Goal: Task Accomplishment & Management: Use online tool/utility

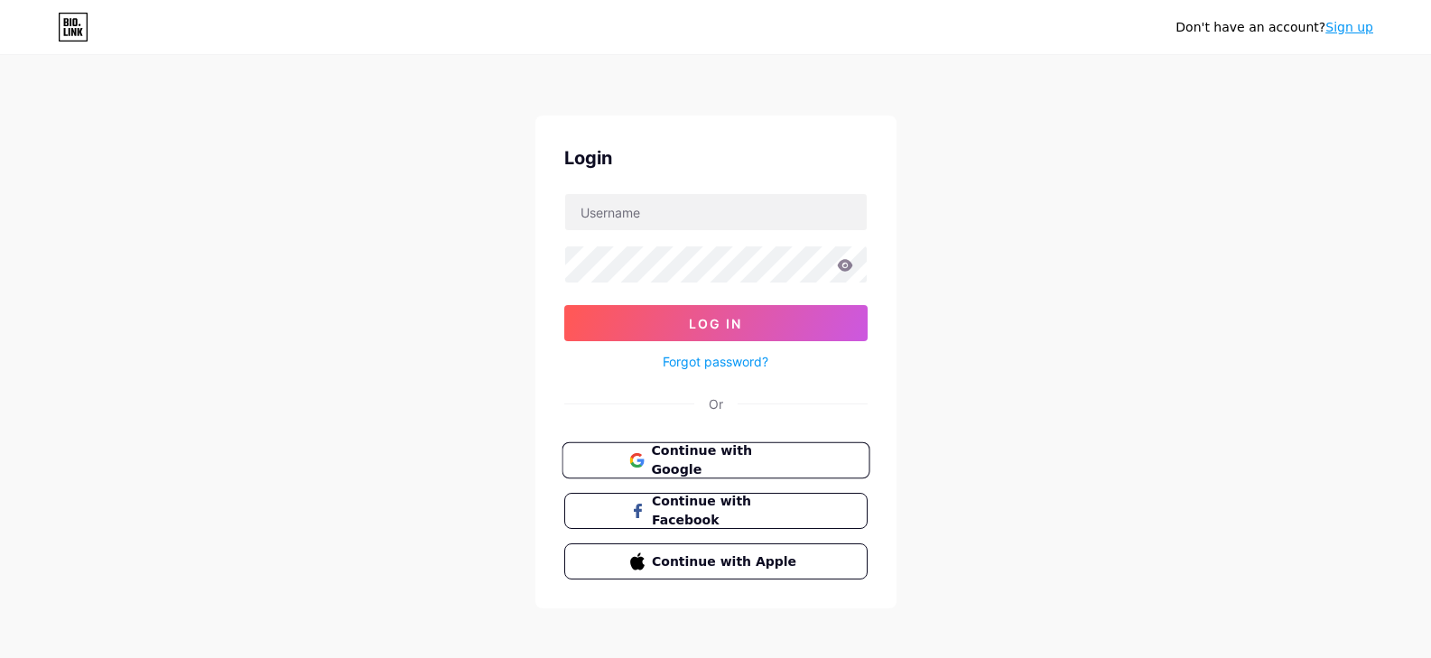
click at [792, 468] on span "Continue with Google" at bounding box center [726, 460] width 151 height 39
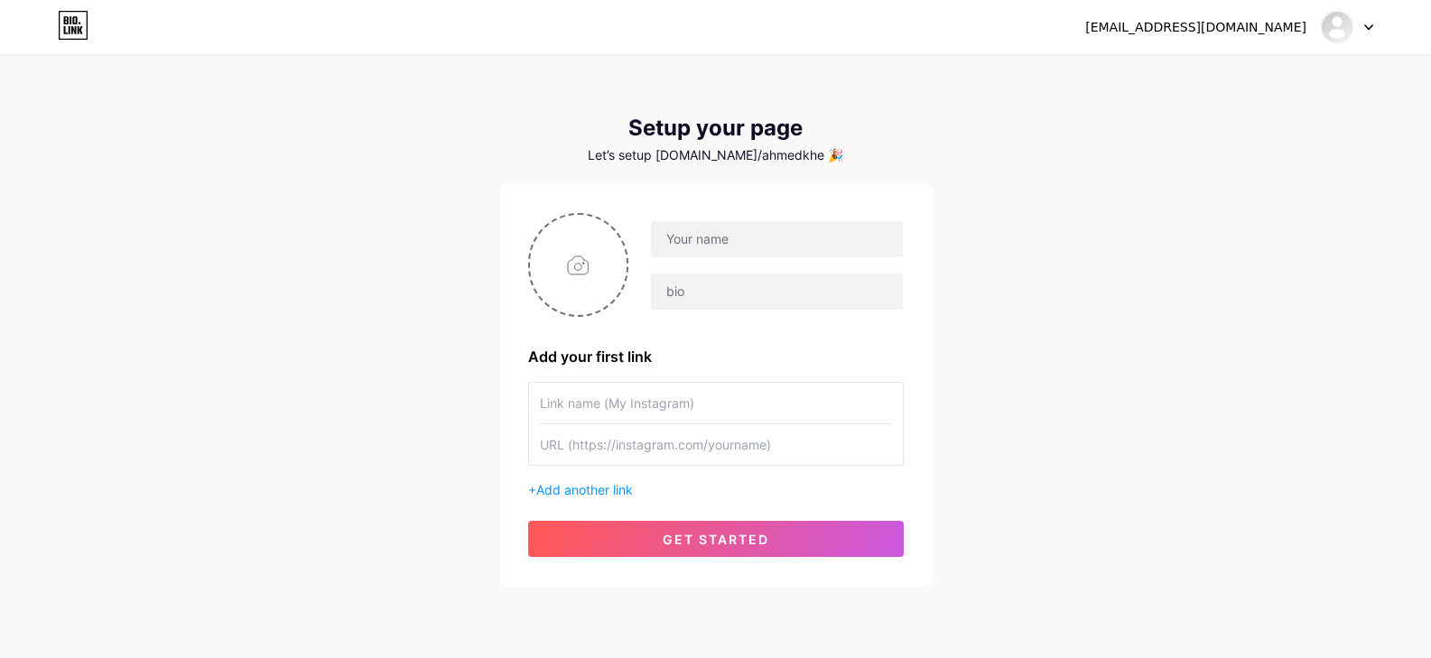
click at [753, 400] on input "text" at bounding box center [716, 403] width 352 height 41
paste input "[URL][DOMAIN_NAME]"
type input "[URL][DOMAIN_NAME]"
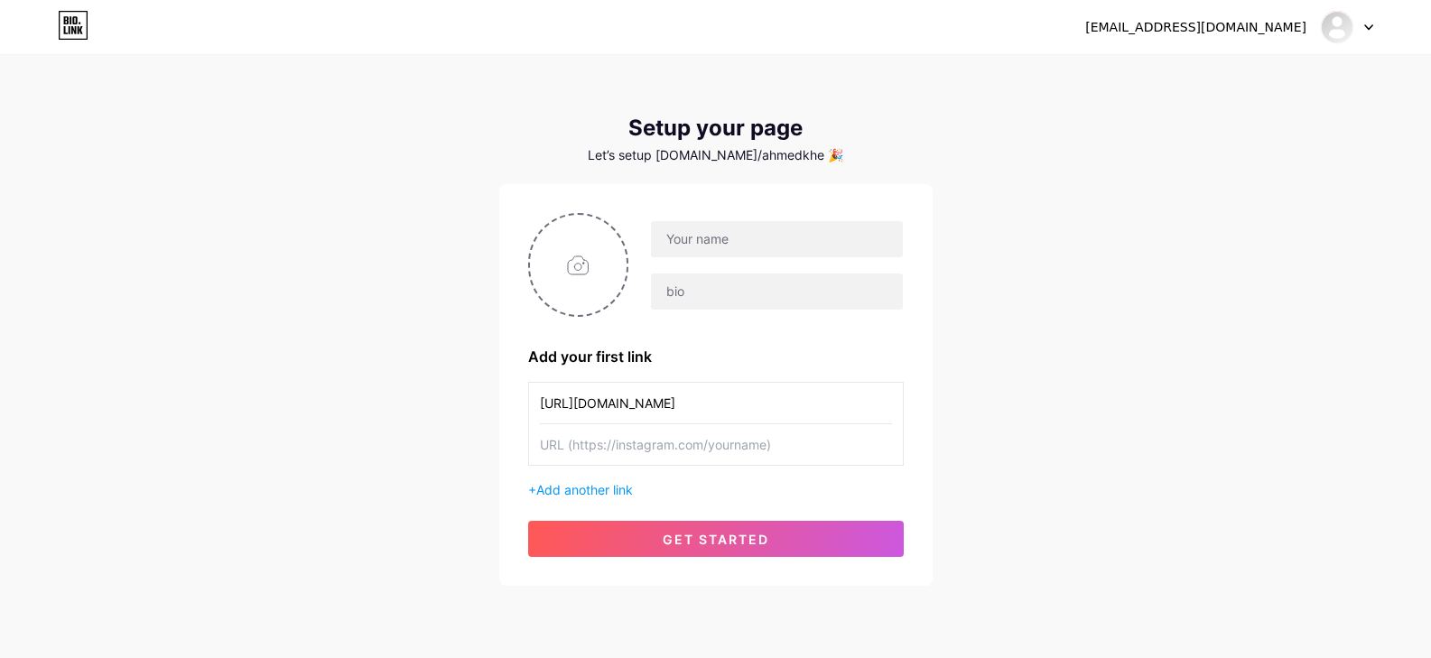
scroll to position [0, 0]
click at [755, 442] on input "text" at bounding box center [716, 444] width 352 height 41
click at [655, 499] on div "Add your first link [URL][DOMAIN_NAME] + Add another link get started" at bounding box center [715, 385] width 375 height 344
click at [632, 490] on span "Add another link" at bounding box center [584, 489] width 97 height 15
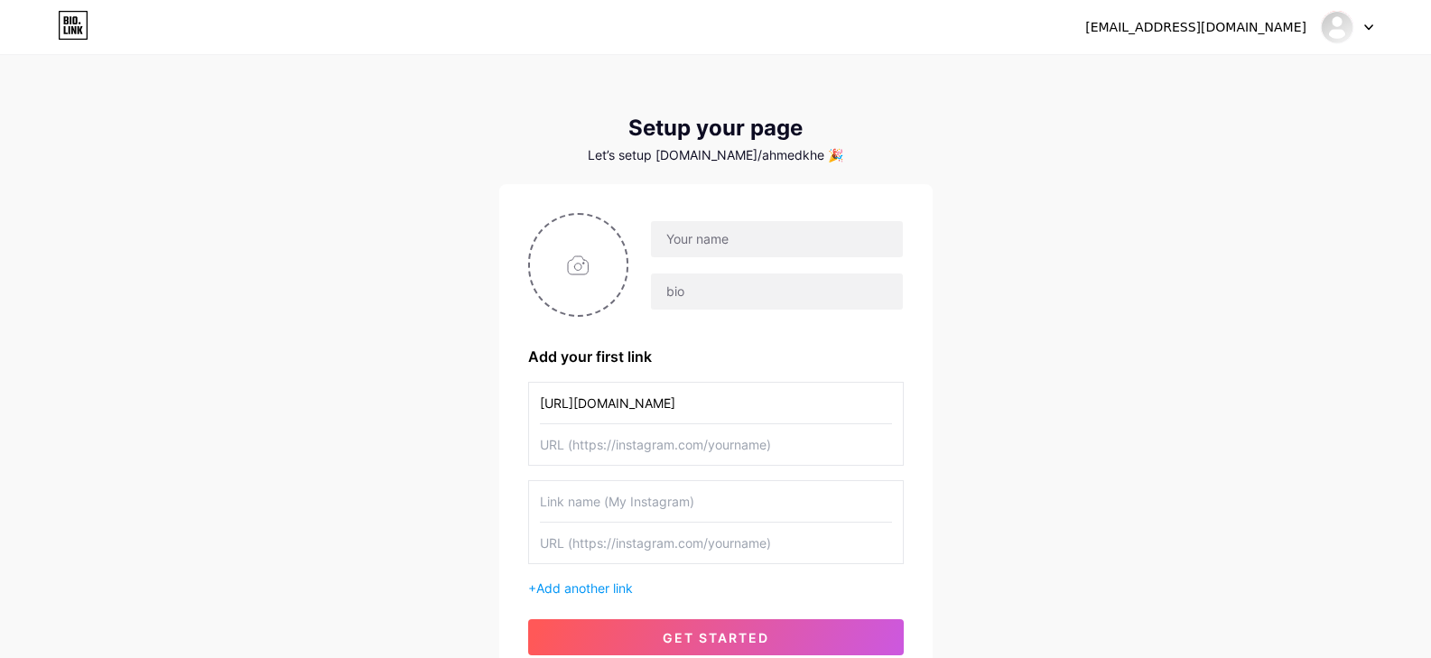
click at [639, 459] on input "text" at bounding box center [716, 444] width 352 height 41
paste input "[URL][DOMAIN_NAME]"
type input "[URL][DOMAIN_NAME]"
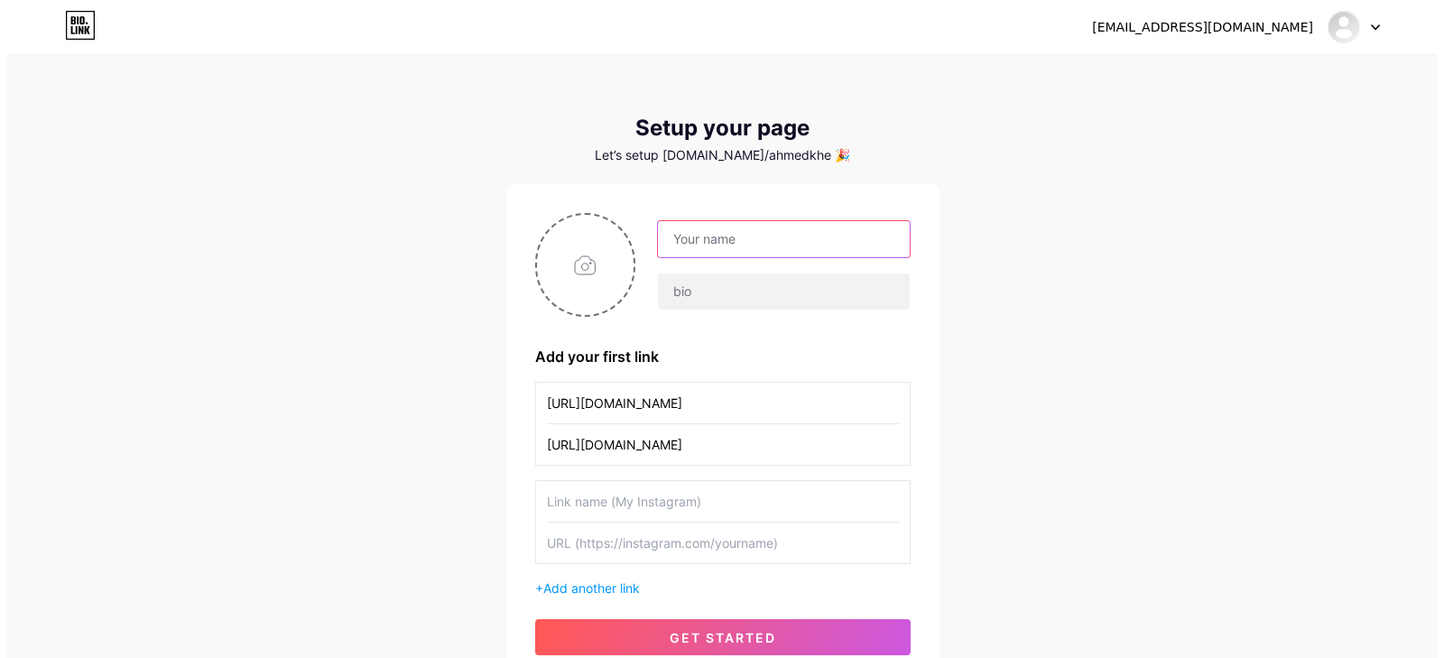
scroll to position [0, 0]
click at [683, 241] on input "text" at bounding box center [776, 239] width 251 height 36
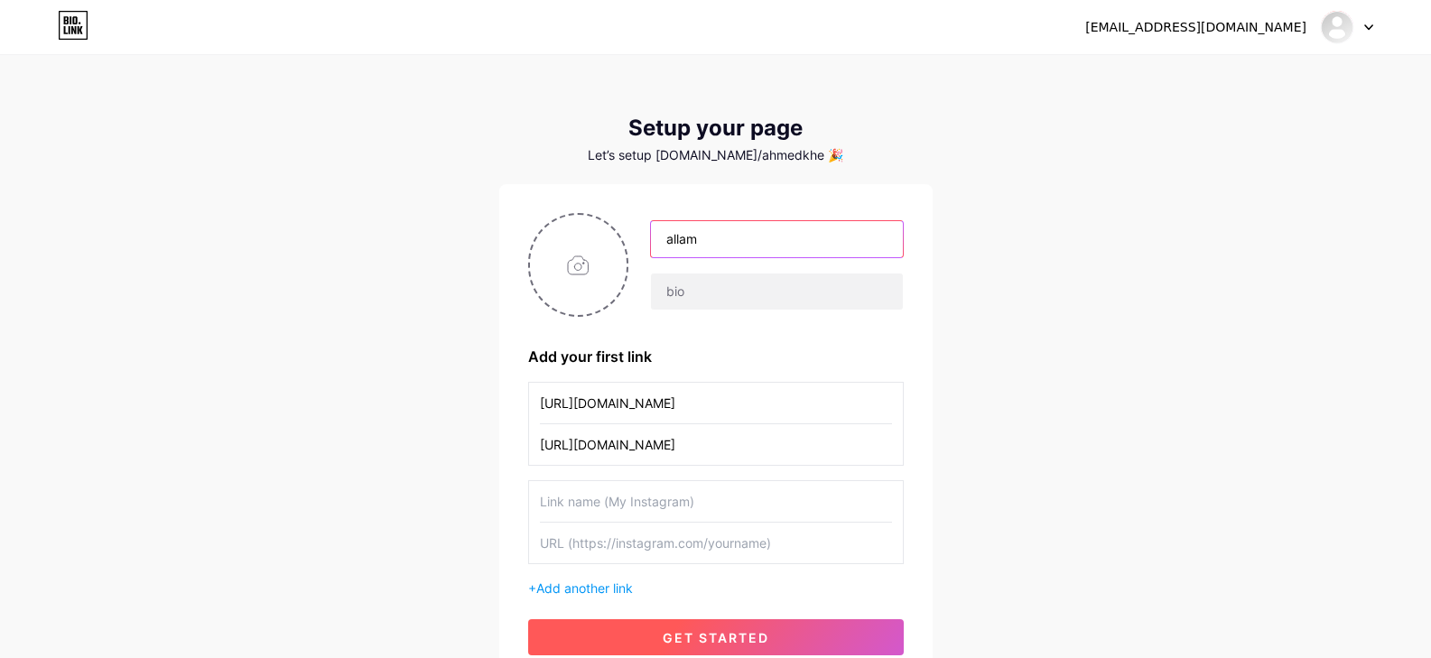
type input "allam"
click at [744, 627] on button "get started" at bounding box center [715, 637] width 375 height 36
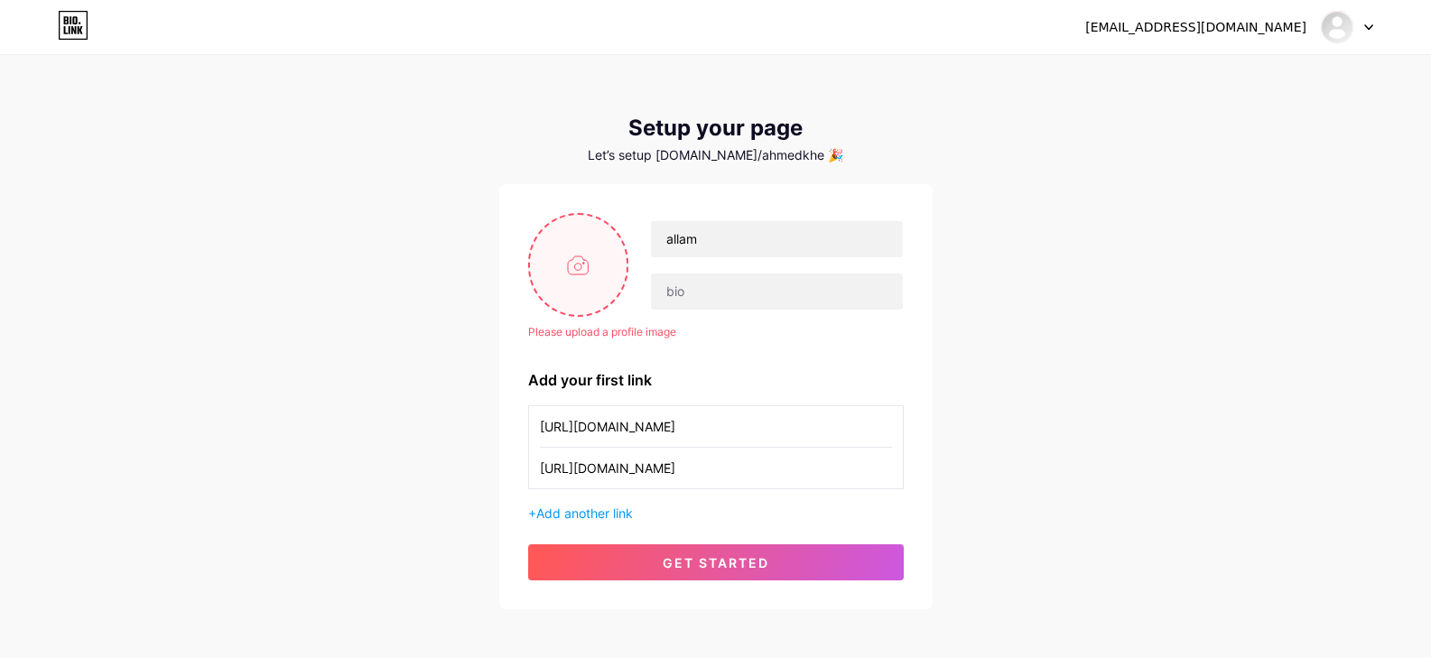
click at [593, 301] on input "file" at bounding box center [578, 265] width 97 height 100
click at [566, 285] on input "file" at bounding box center [578, 265] width 97 height 100
type input "C:\fakepath\WhatsApp Image 2025-08-13 at 4.26.16 PM.jpeg"
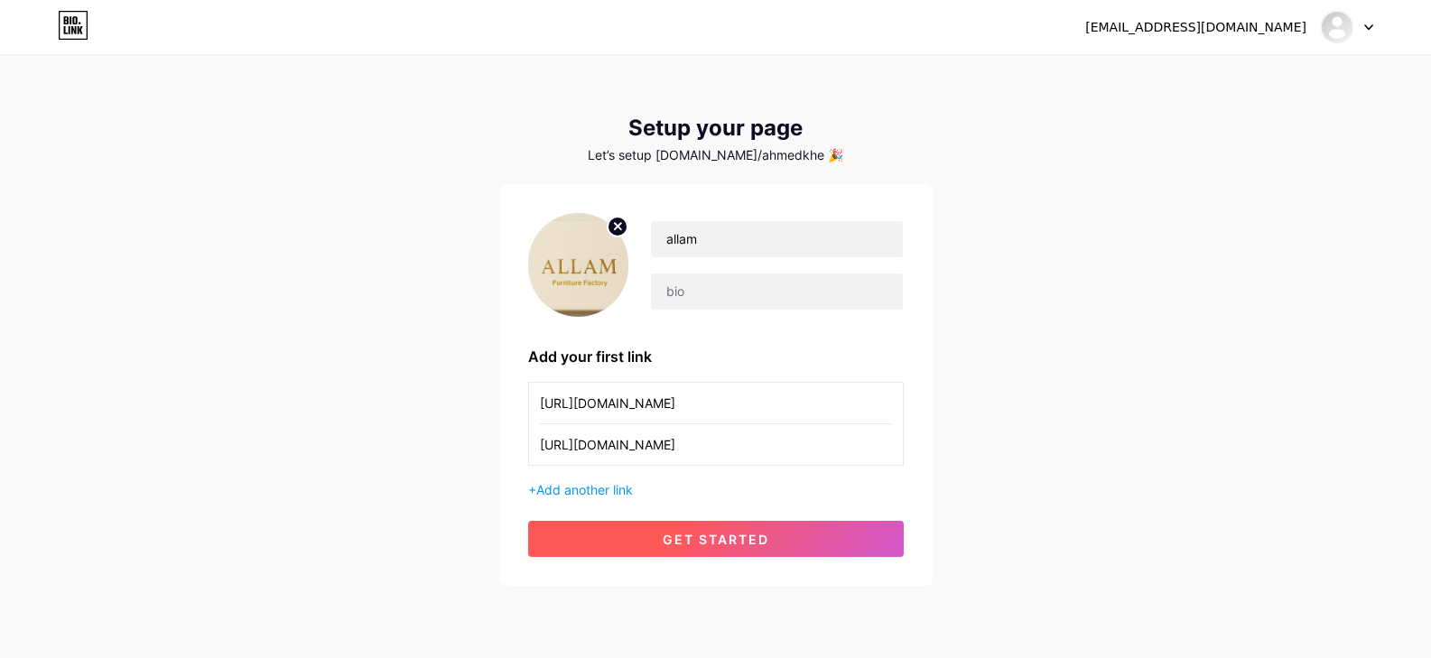
click at [822, 524] on button "get started" at bounding box center [715, 539] width 375 height 36
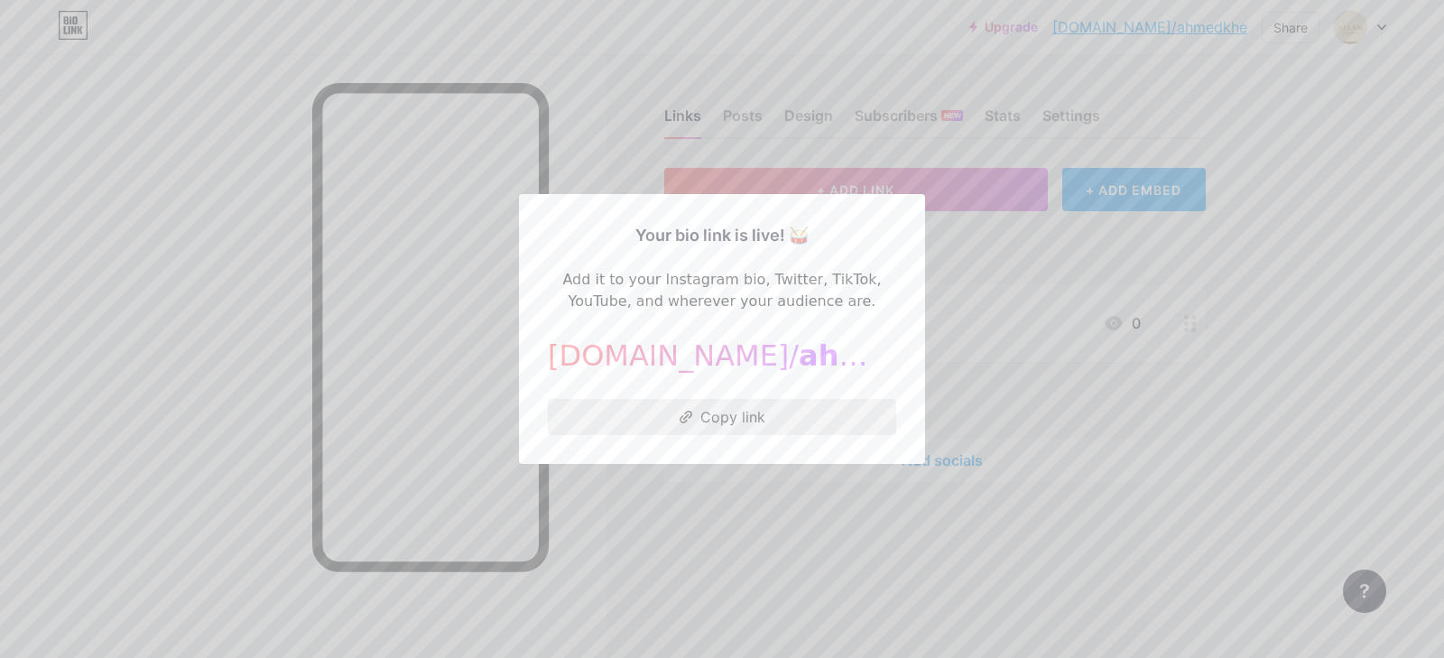
click at [809, 427] on button "Copy link" at bounding box center [722, 417] width 348 height 36
click at [691, 83] on div at bounding box center [722, 329] width 1444 height 658
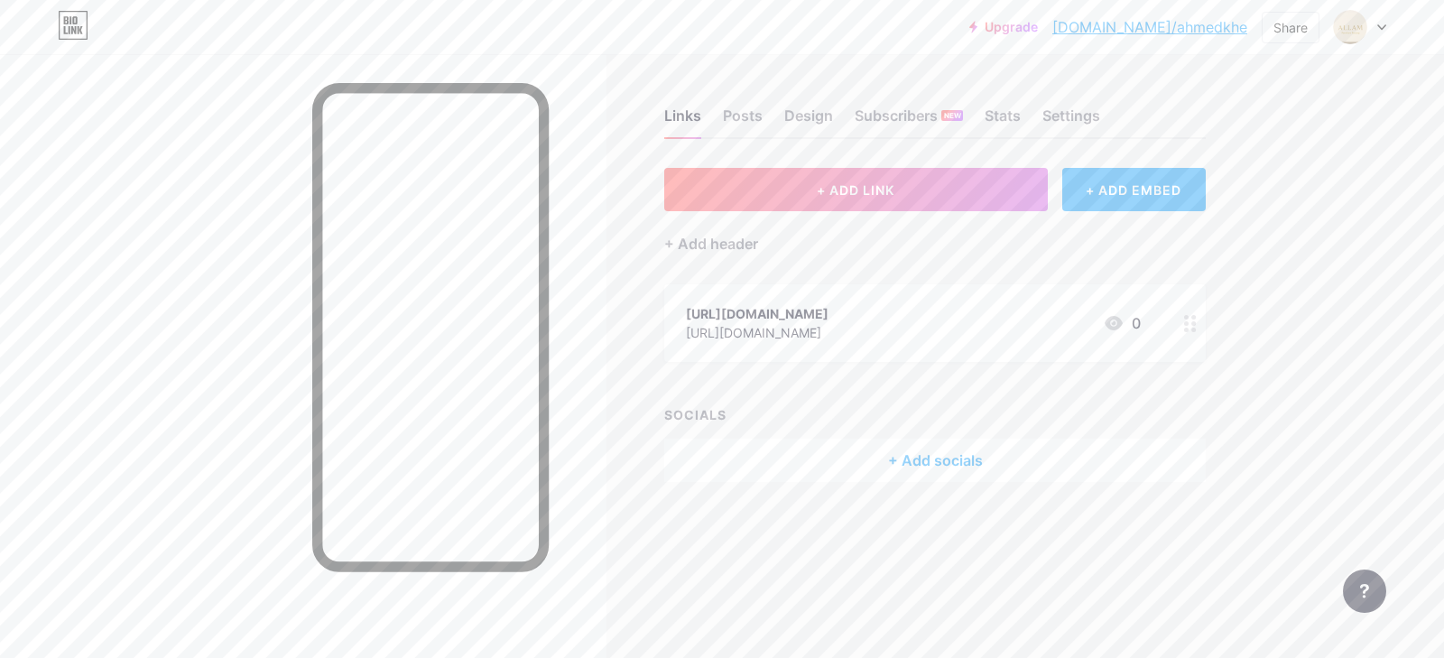
click at [829, 305] on div "https://www.instagram.com/allam_furniture_factory?igsh=ZXhrcTN0azFnOWcy" at bounding box center [757, 313] width 143 height 19
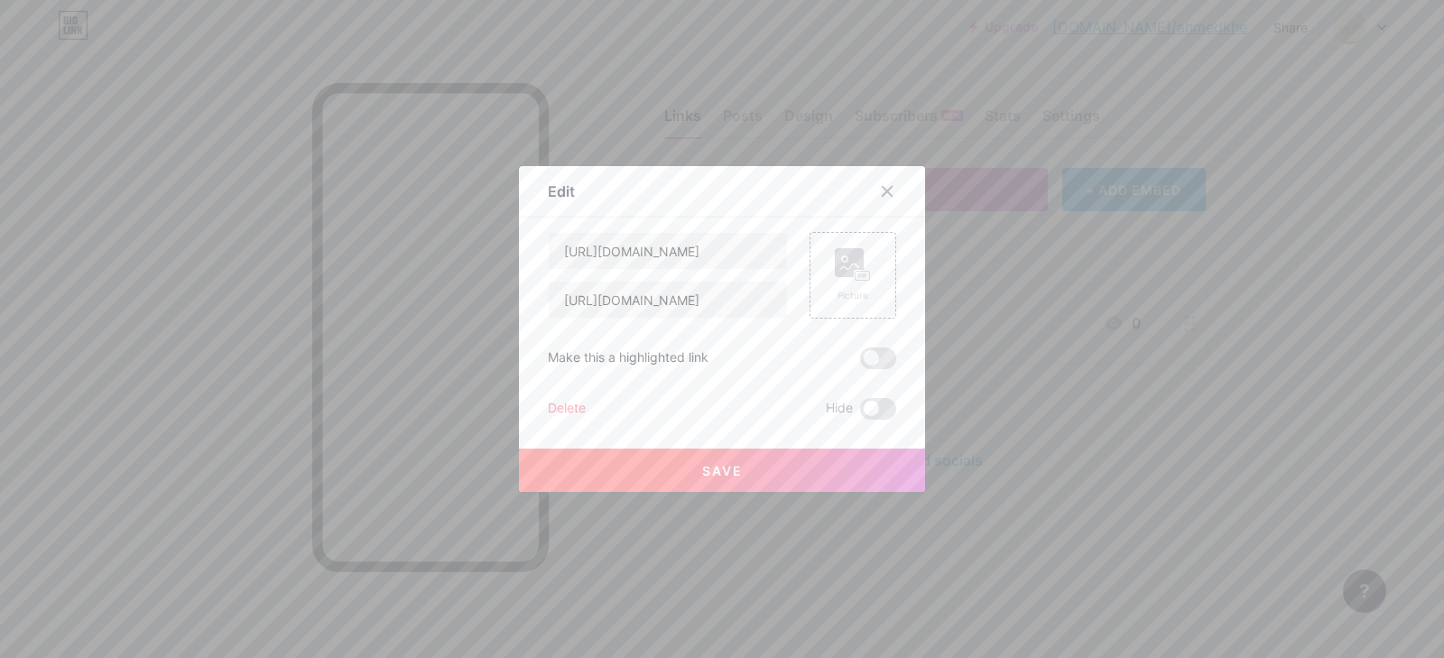
click at [893, 305] on div "Edit Content YouTube Play YouTube video without leaving your page. ADD Vimeo Pl…" at bounding box center [722, 329] width 406 height 326
click at [885, 180] on div at bounding box center [887, 191] width 32 height 32
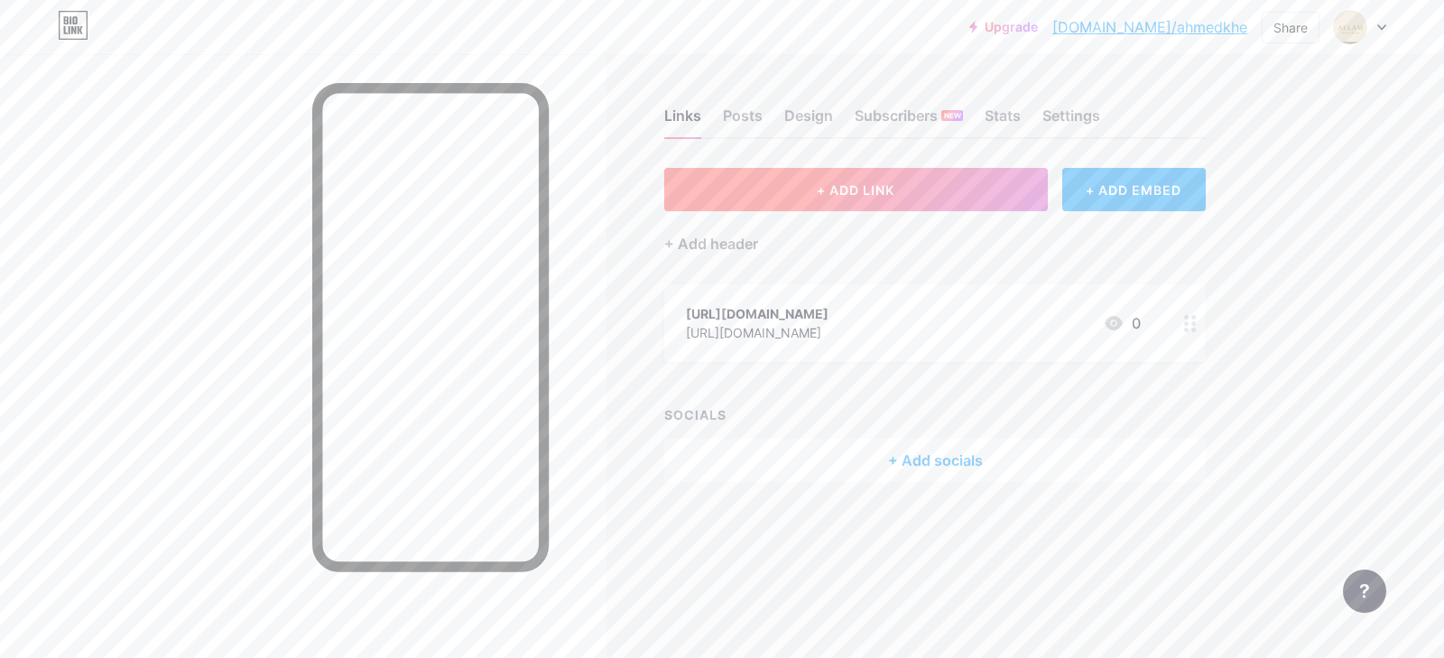
click at [877, 183] on span "+ ADD LINK" at bounding box center [856, 189] width 78 height 15
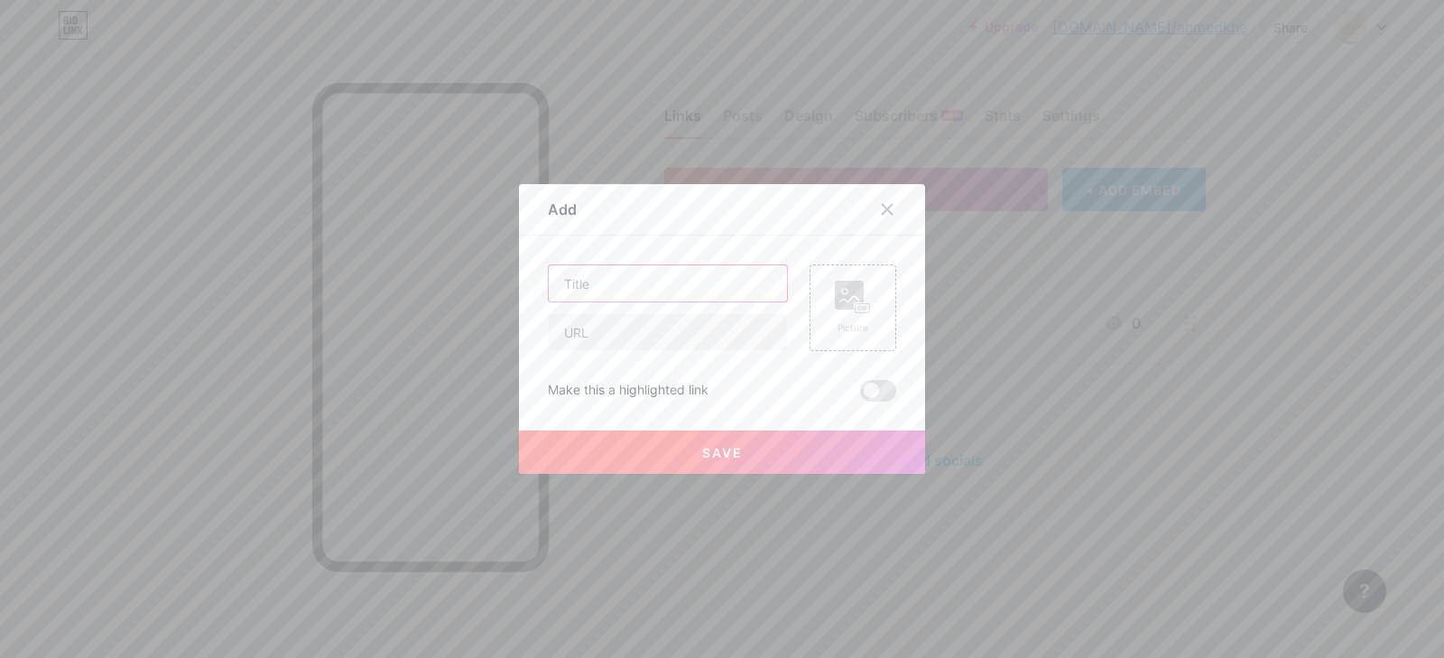
click at [741, 293] on input "text" at bounding box center [668, 283] width 238 height 36
click at [713, 339] on input "text" at bounding box center [668, 332] width 238 height 36
paste input "https://www.instagram.com/allam_furniture_factory?igsh=ZXhrcTN0azFnOWcy"
type input "https://www.instagram.com/allam_furniture_factory?igsh=ZXhrcTN0azFnOWcy"
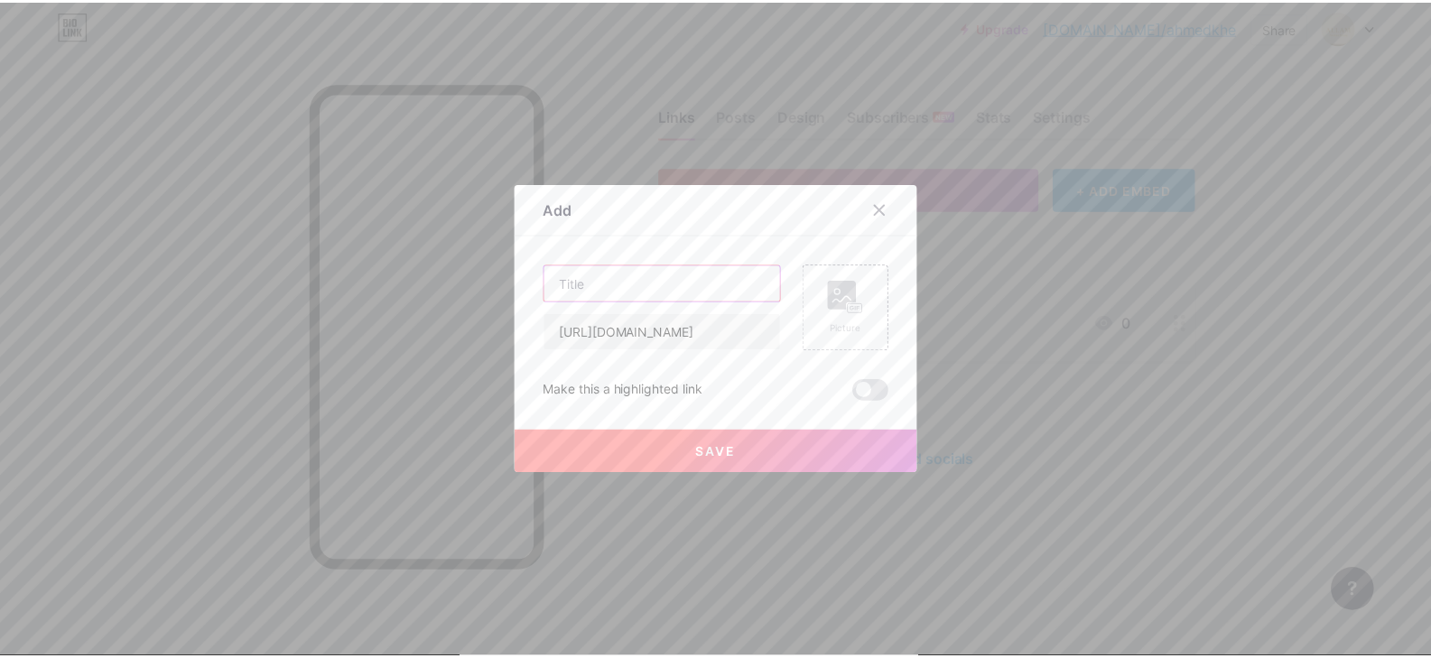
scroll to position [0, 0]
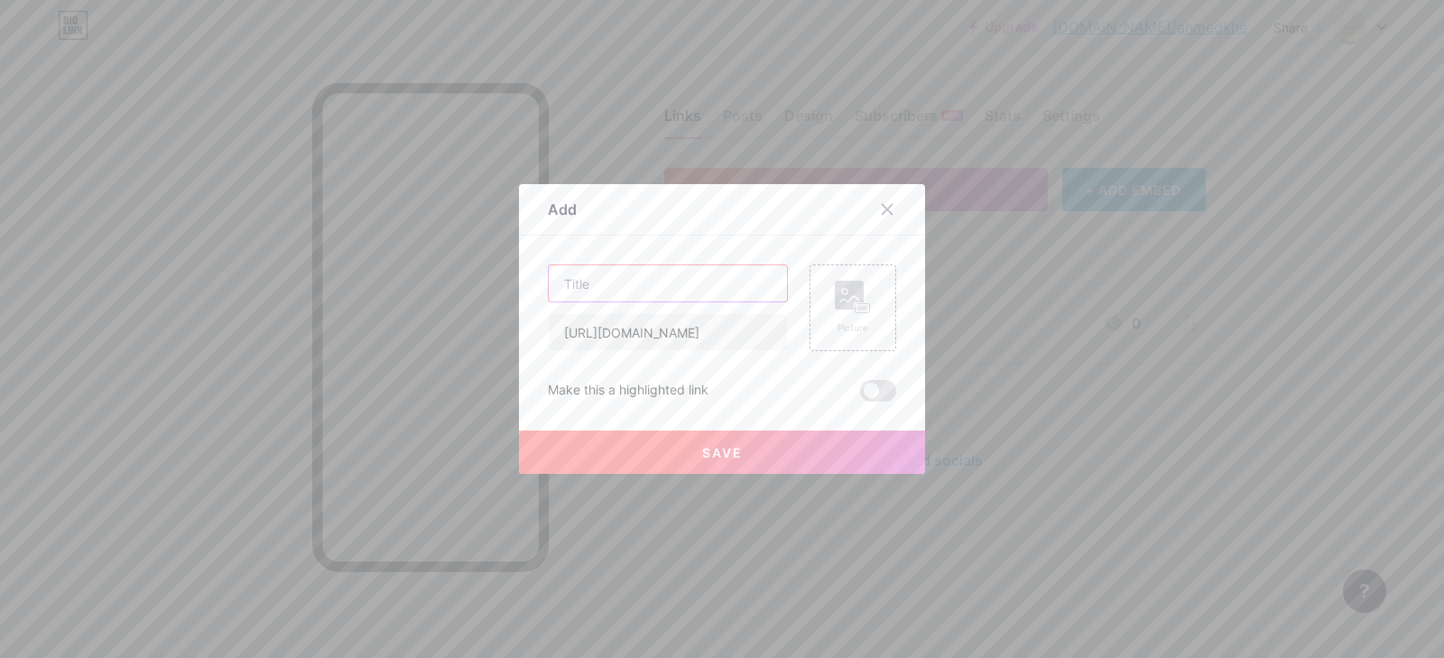
click at [713, 294] on input "text" at bounding box center [668, 283] width 238 height 36
type input "instagram"
click at [725, 450] on span "Save" at bounding box center [722, 452] width 41 height 15
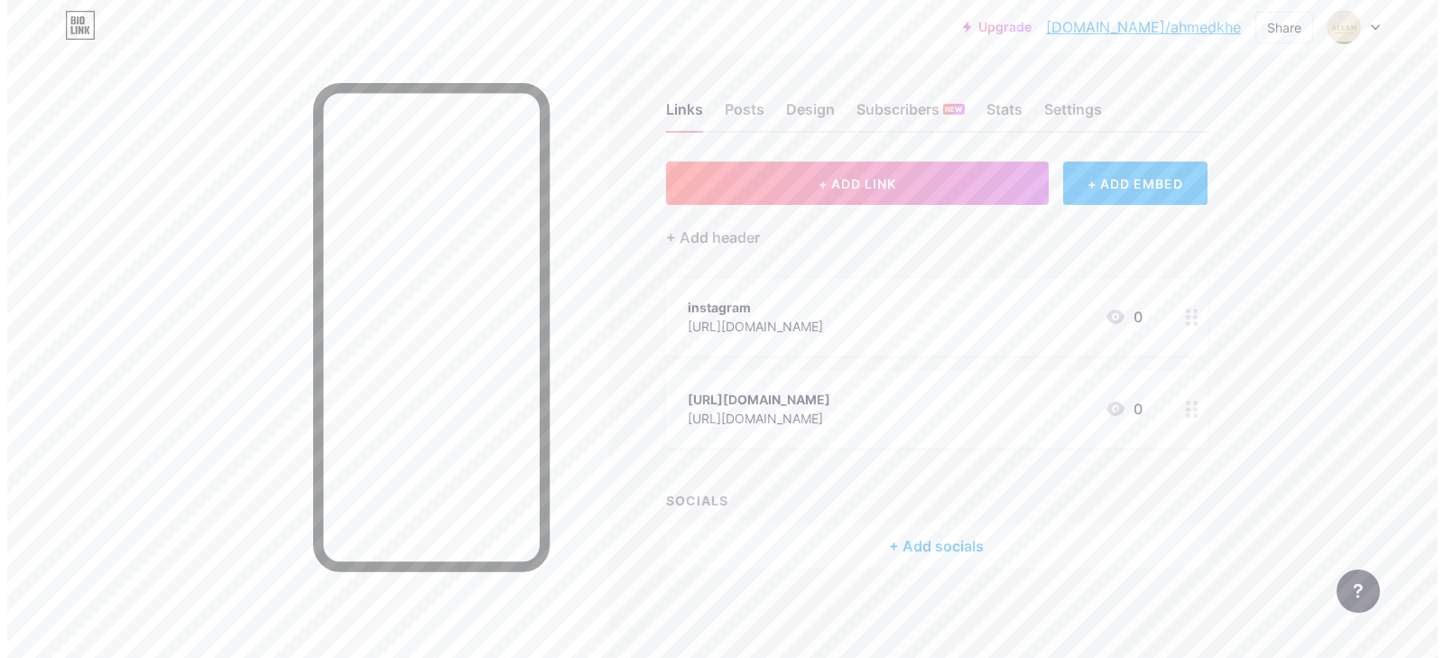
scroll to position [24, 0]
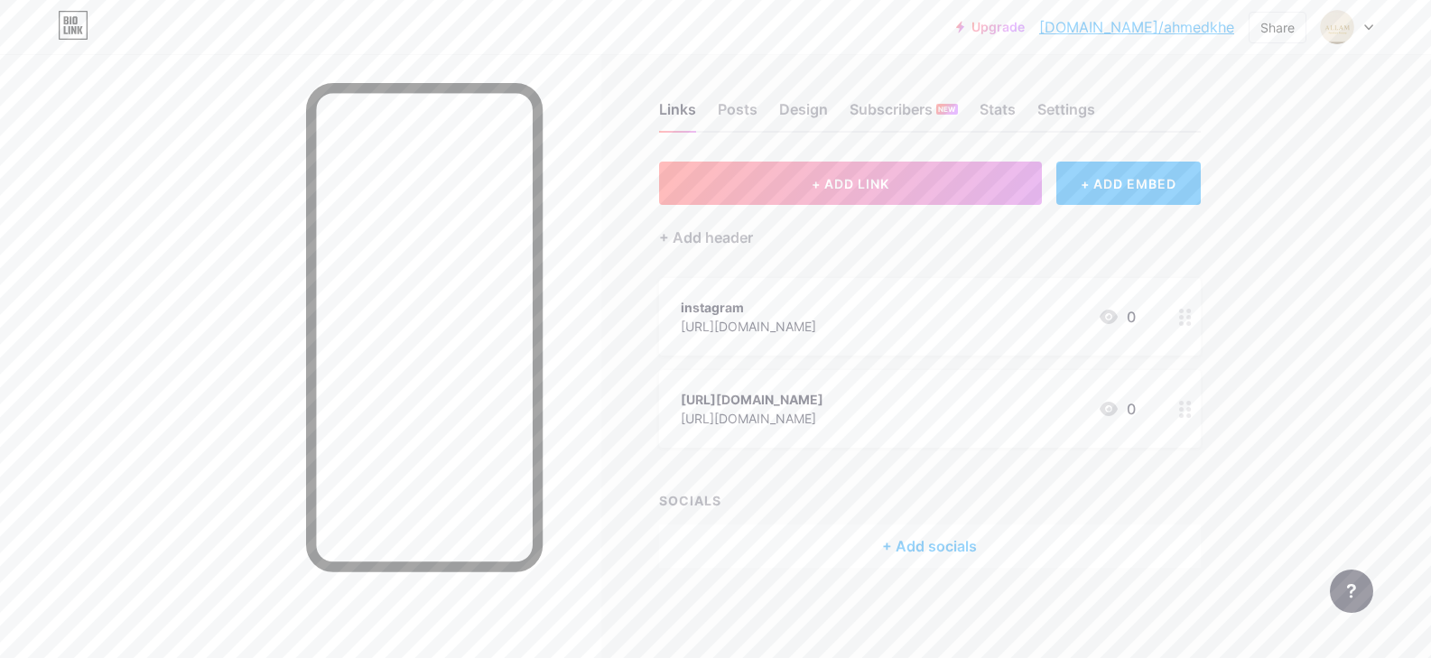
click at [1191, 315] on circle at bounding box center [1188, 317] width 5 height 5
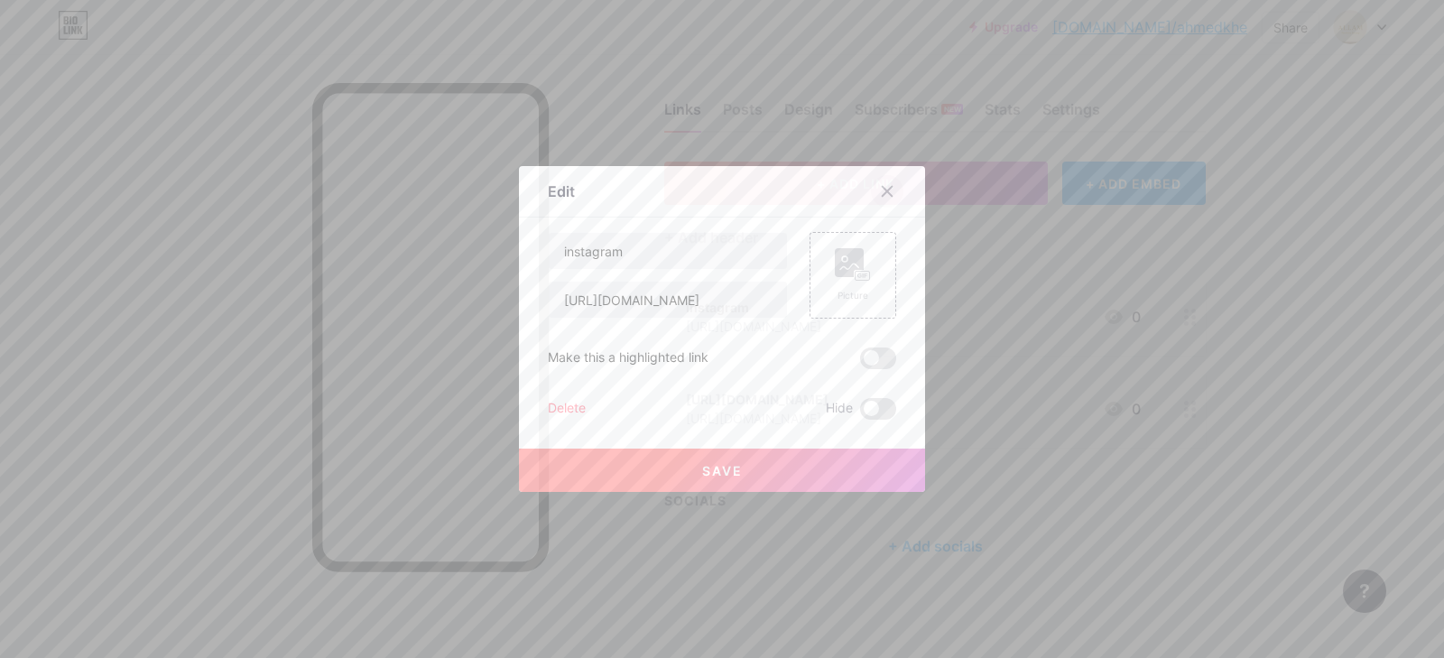
click at [887, 180] on div at bounding box center [887, 191] width 32 height 32
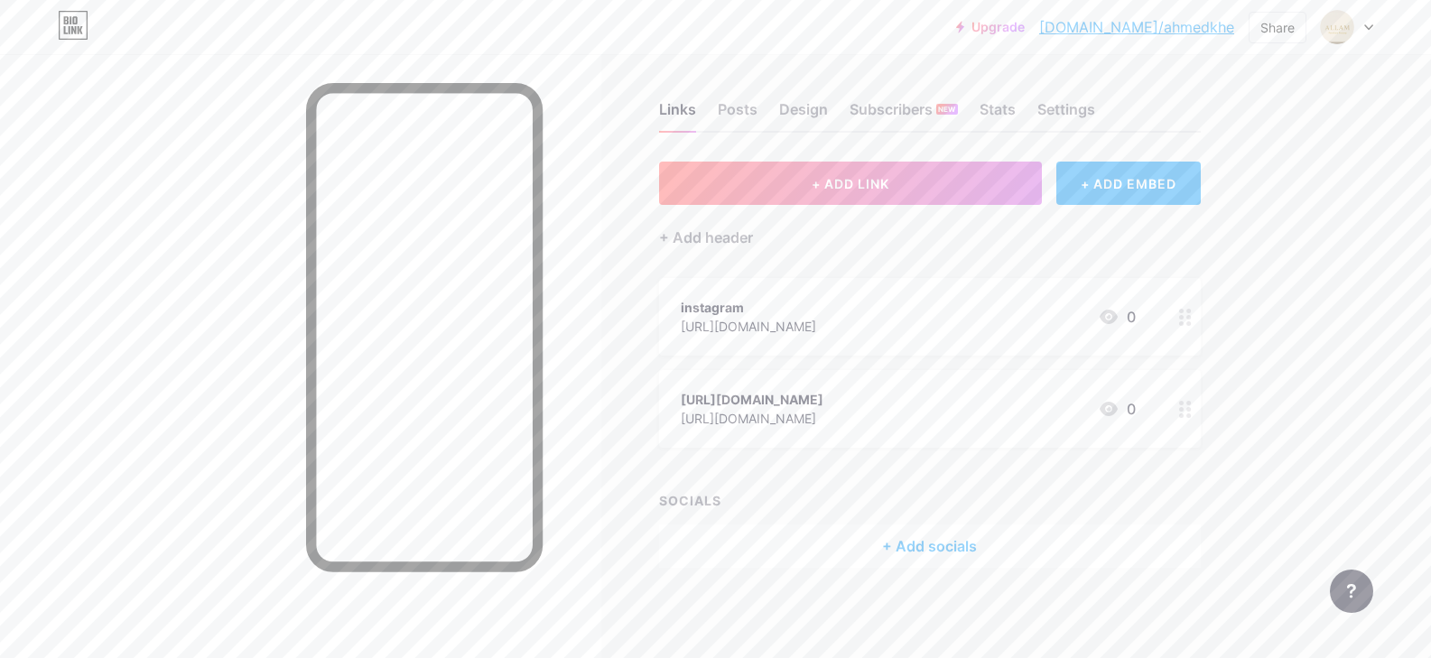
click at [823, 412] on div "https://www.facebook.com/share/19ZXazrzXR/?mibextid=wwXIfr" at bounding box center [752, 418] width 143 height 19
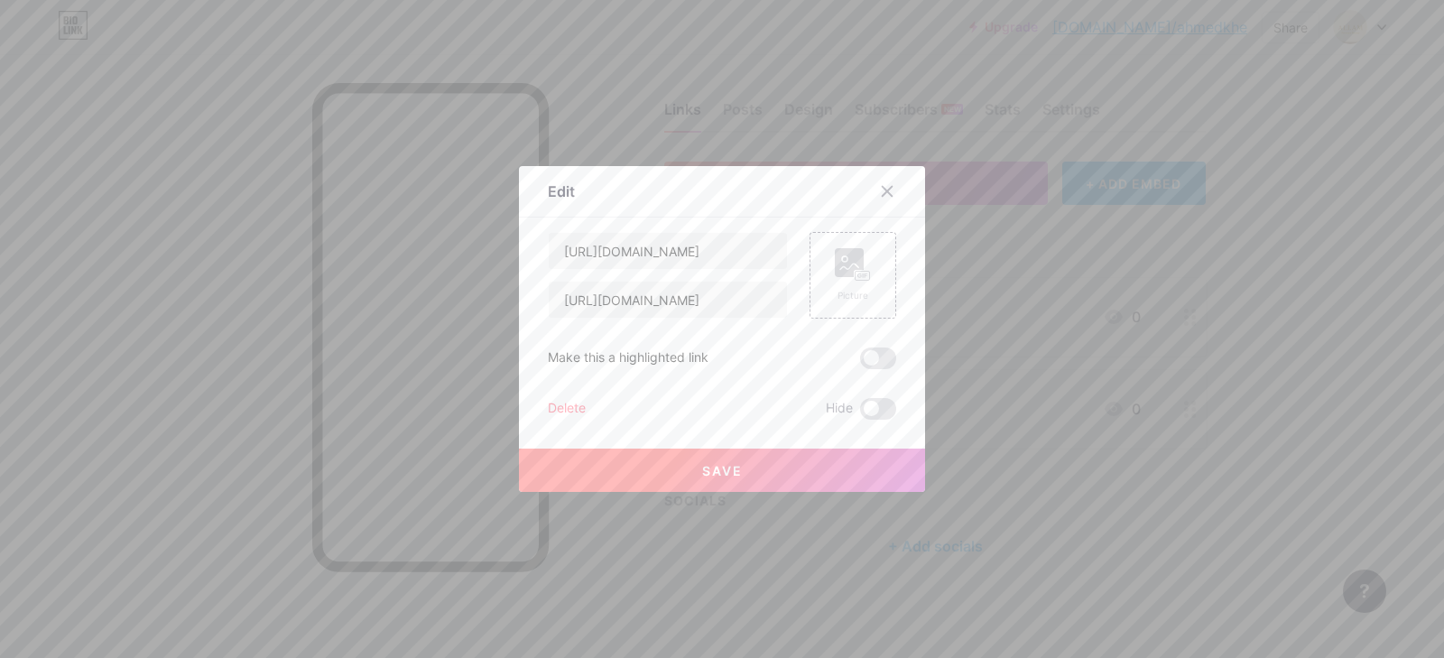
drag, startPoint x: 1040, startPoint y: 412, endPoint x: 871, endPoint y: 193, distance: 276.8
click at [871, 193] on div at bounding box center [887, 191] width 32 height 32
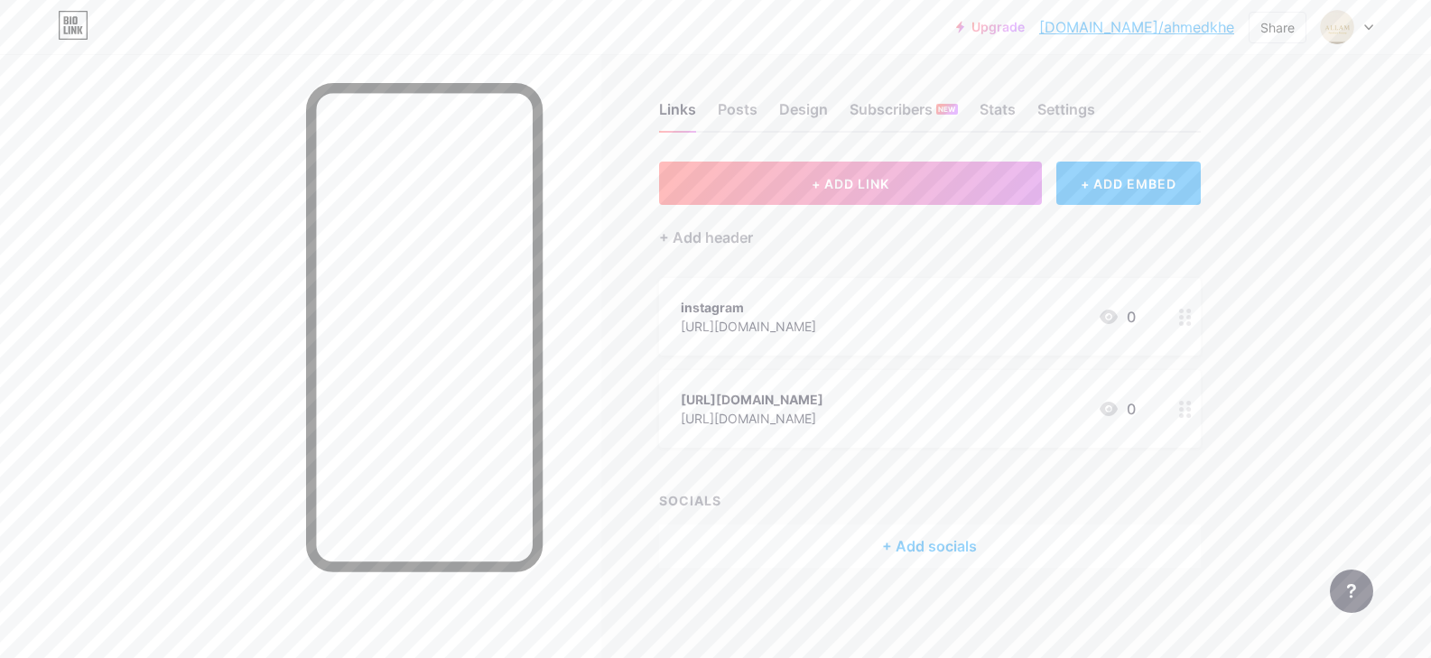
click at [1191, 403] on icon at bounding box center [1185, 409] width 13 height 17
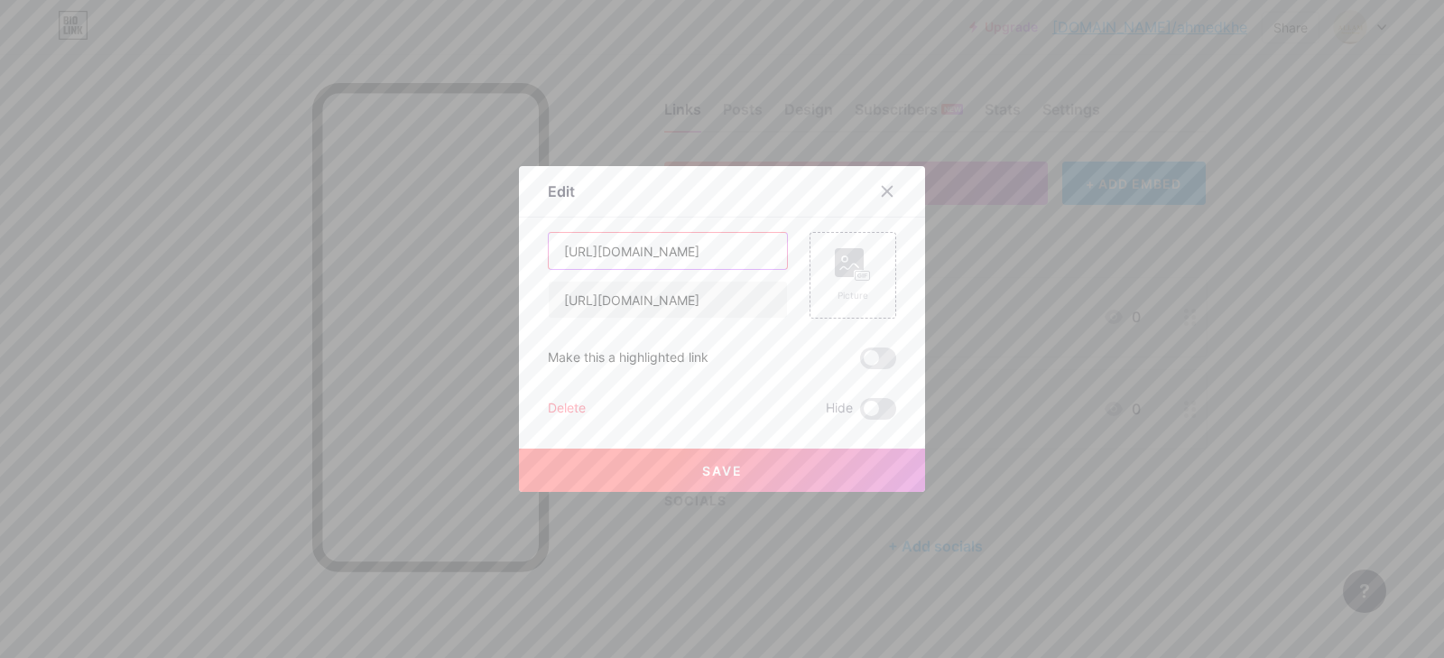
click at [760, 249] on input "https://www.instagram.com/allam_furniture_factory?igsh=ZXhrcTN0azFnOWcy" at bounding box center [668, 251] width 238 height 36
click at [760, 249] on input "_furniture_factory?igsh=ZXhrcTN0azFnOWcy" at bounding box center [668, 251] width 238 height 36
click at [760, 249] on input "azFnOWcy" at bounding box center [668, 251] width 238 height 36
type input "a"
type input "facebook"
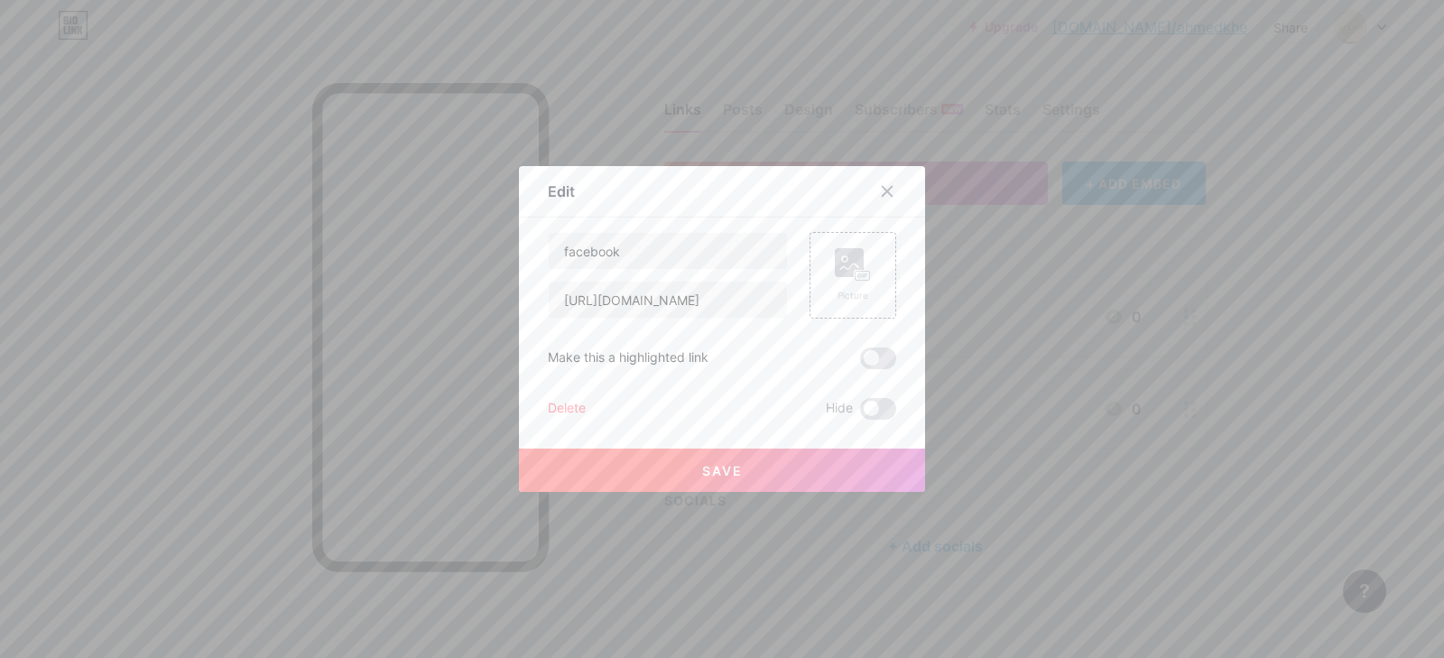
click at [772, 477] on button "Save" at bounding box center [722, 470] width 406 height 43
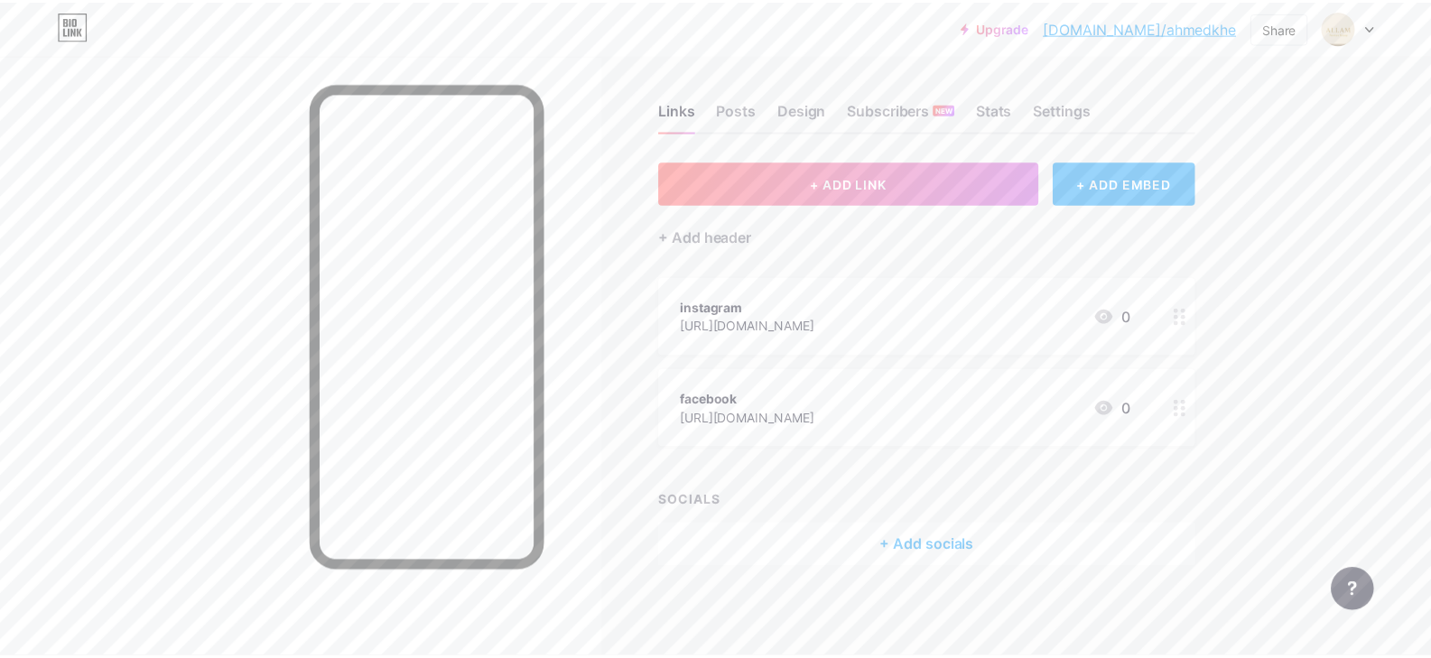
scroll to position [5, 0]
